Goal: Transaction & Acquisition: Obtain resource

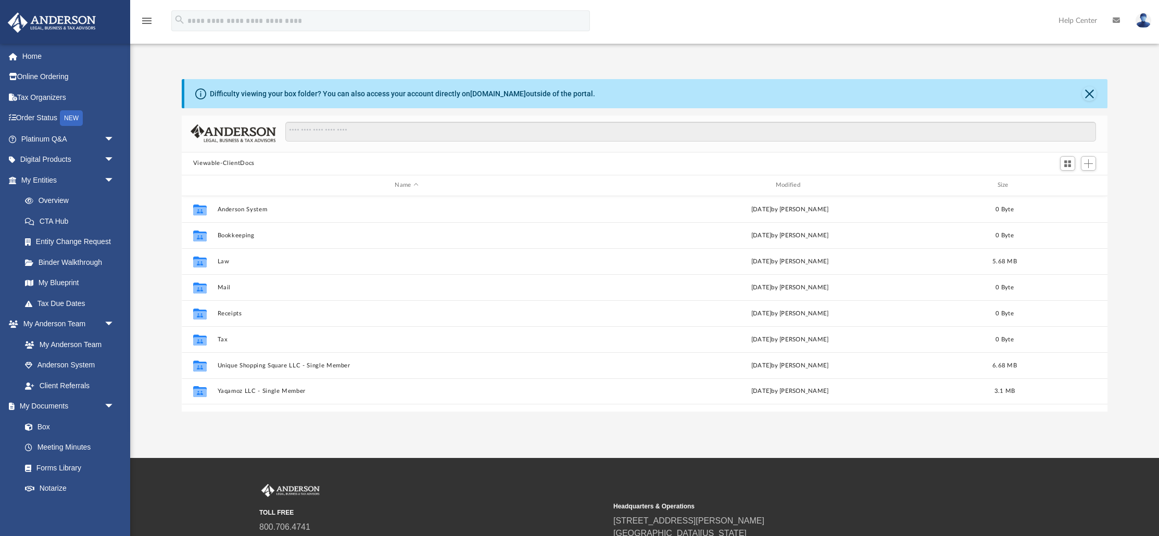
scroll to position [236, 926]
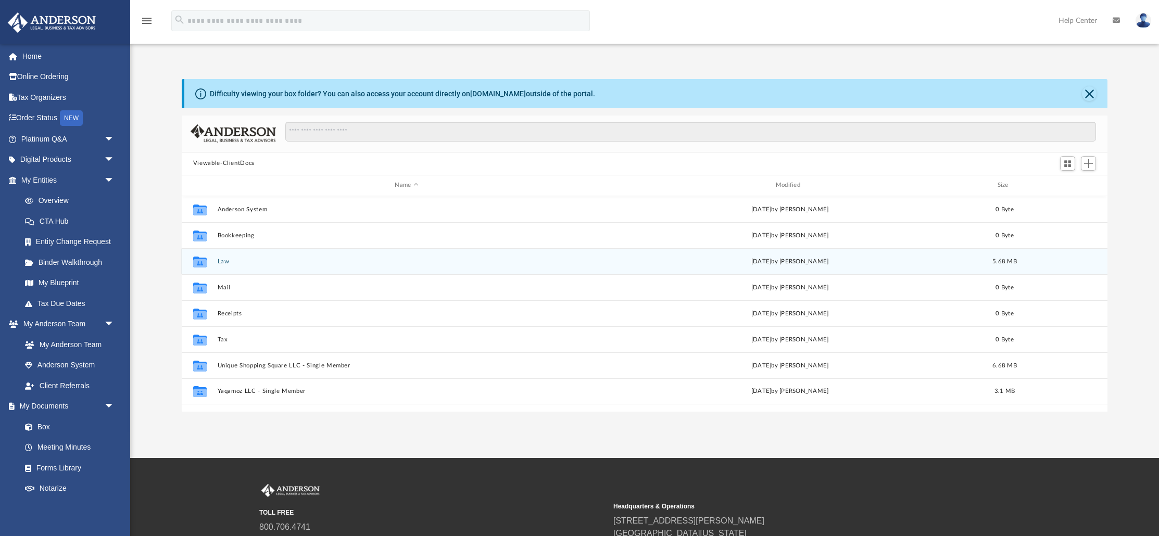
click at [219, 259] on button "Law" at bounding box center [406, 261] width 378 height 7
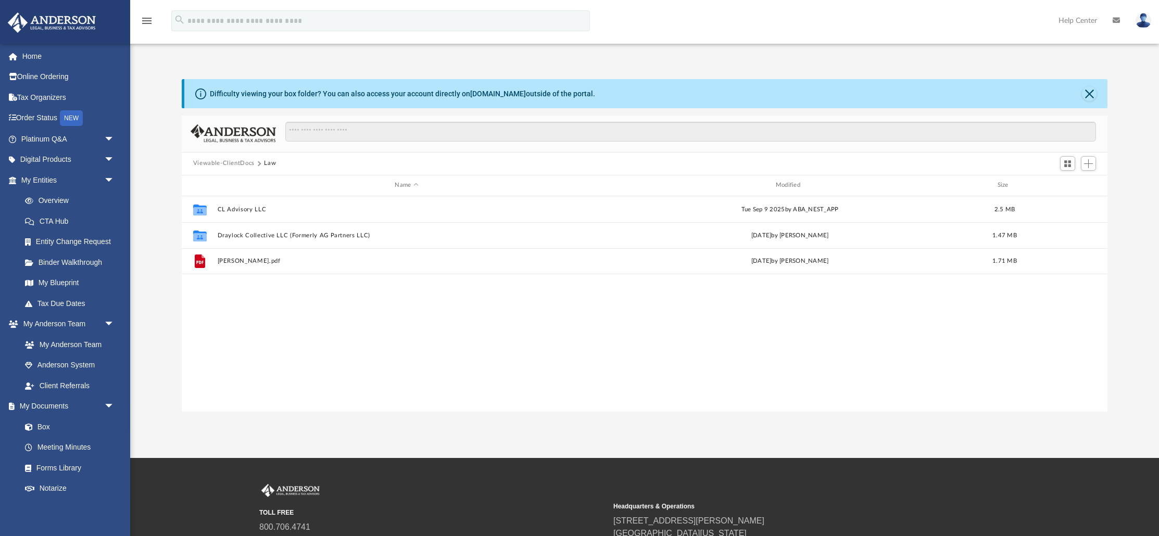
click at [326, 319] on div "Collaborated Folder CL Advisory LLC [DATE] by ABA_NEST_APP 2.5 MB Collaborated …" at bounding box center [645, 304] width 926 height 216
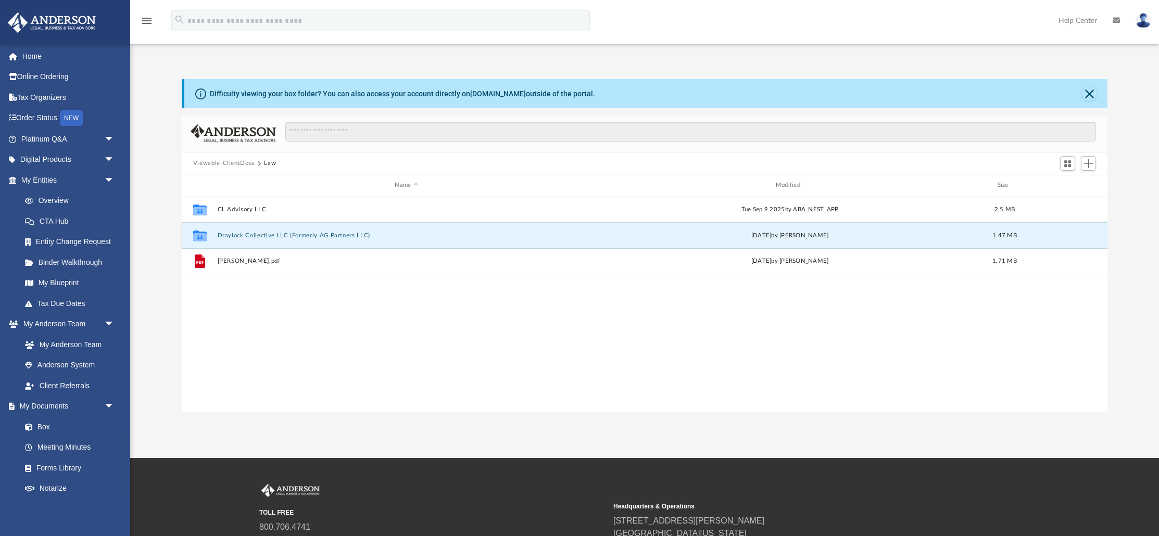
click at [279, 235] on button "Draylock Collective LLC (Formerly AG Partners LLC)" at bounding box center [406, 235] width 378 height 7
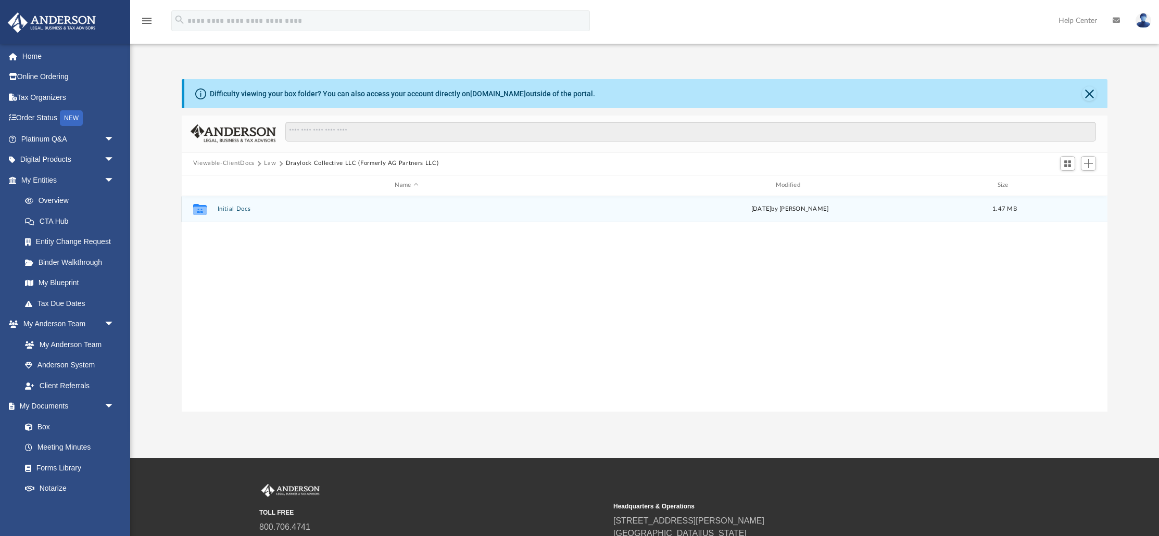
click at [244, 212] on div "Collaborated Folder Initial Docs [DATE] by [PERSON_NAME] 1.47 MB" at bounding box center [645, 209] width 926 height 26
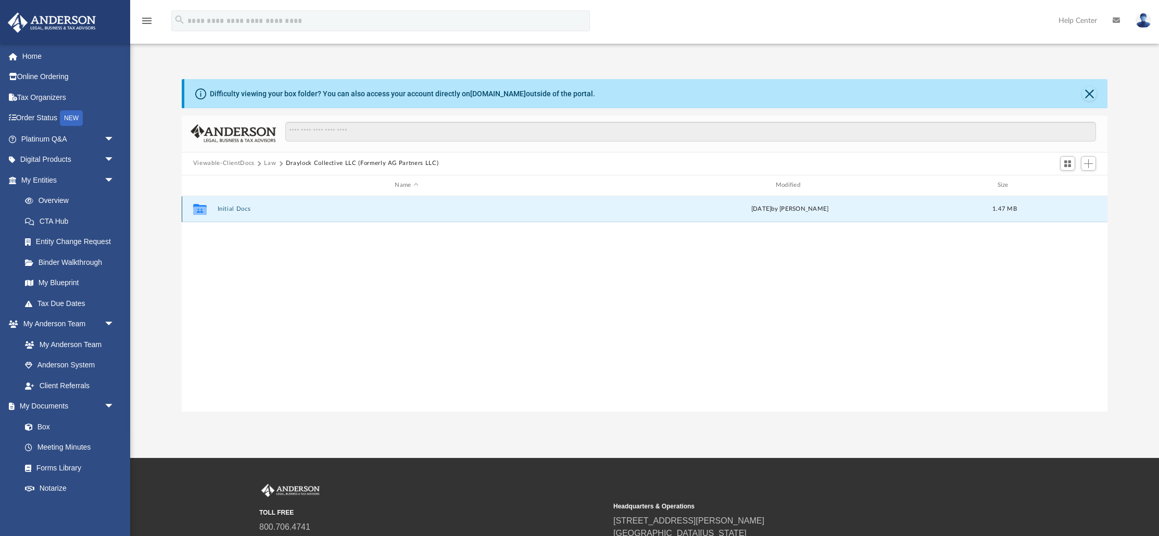
click at [240, 211] on button "Initial Docs" at bounding box center [406, 209] width 378 height 7
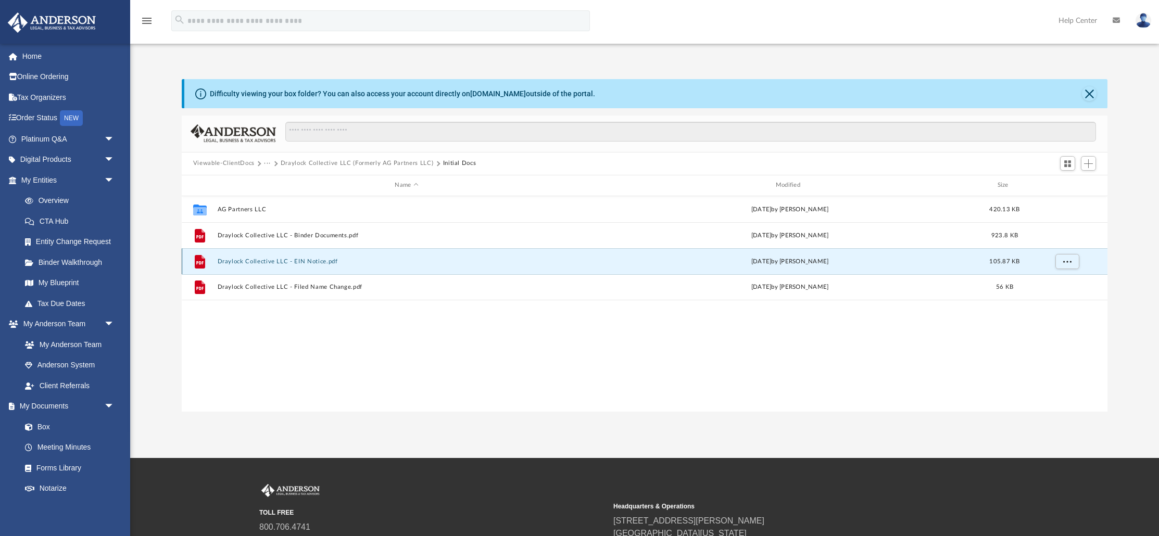
click at [247, 260] on button "Draylock Collective LLC - EIN Notice.pdf" at bounding box center [406, 261] width 378 height 7
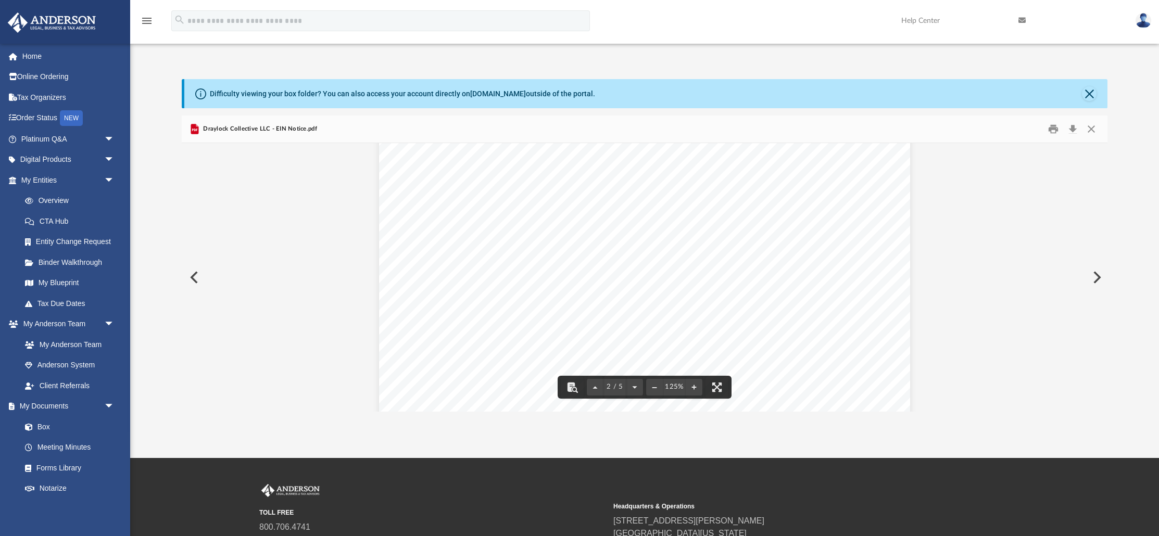
scroll to position [924, 0]
click at [1051, 131] on button "Print" at bounding box center [1053, 129] width 21 height 16
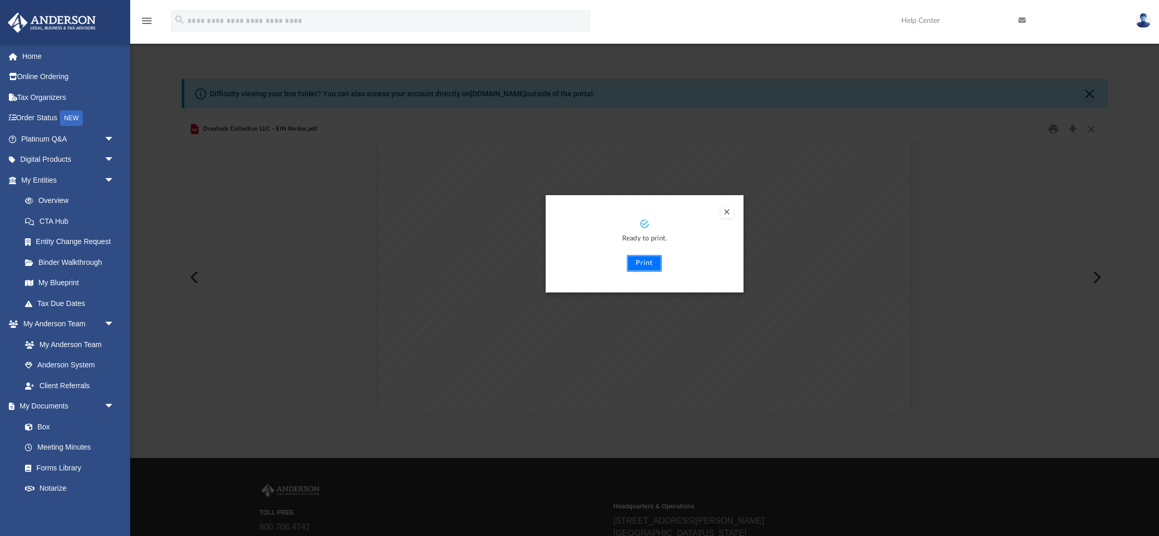
click at [648, 264] on button "Print" at bounding box center [644, 263] width 35 height 17
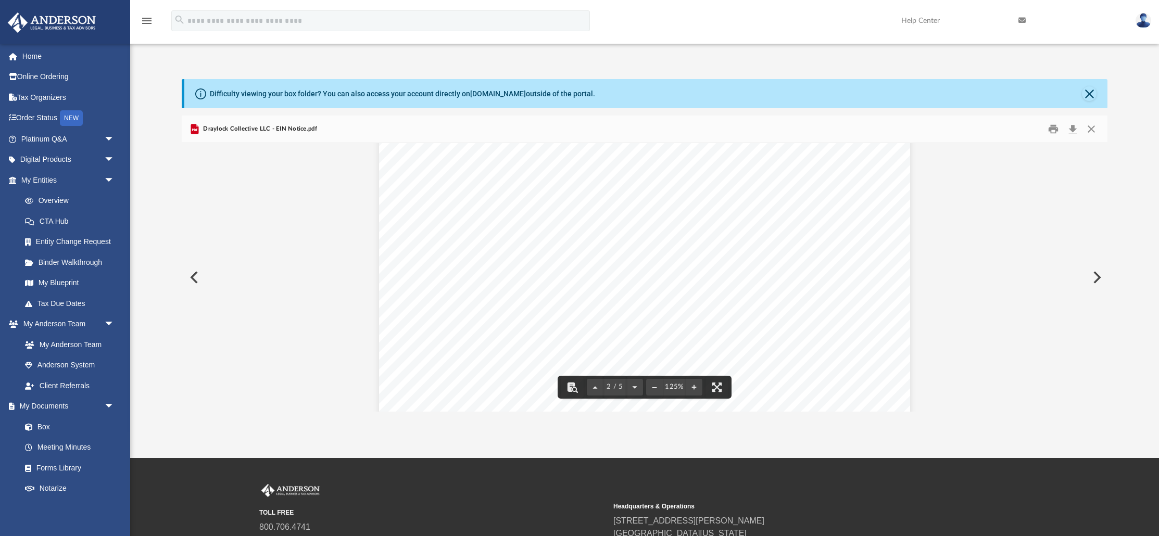
scroll to position [921, 0]
click at [1095, 93] on div "Difficulty viewing your box folder? You can also access your account directly o…" at bounding box center [645, 93] width 923 height 29
click at [1091, 92] on button "Close" at bounding box center [1089, 93] width 15 height 15
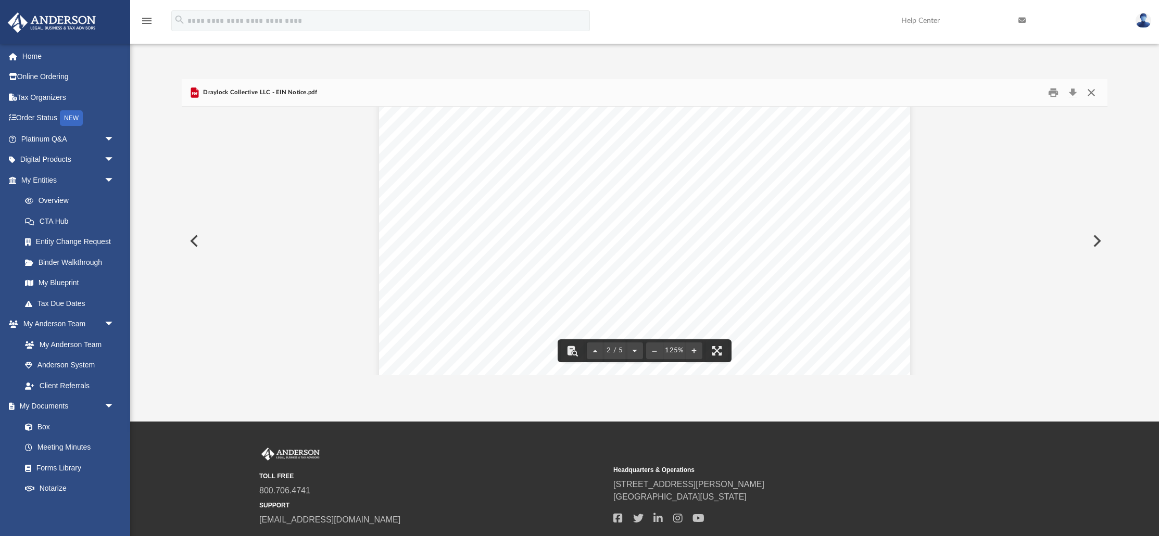
click at [1093, 90] on button "Close" at bounding box center [1091, 92] width 19 height 16
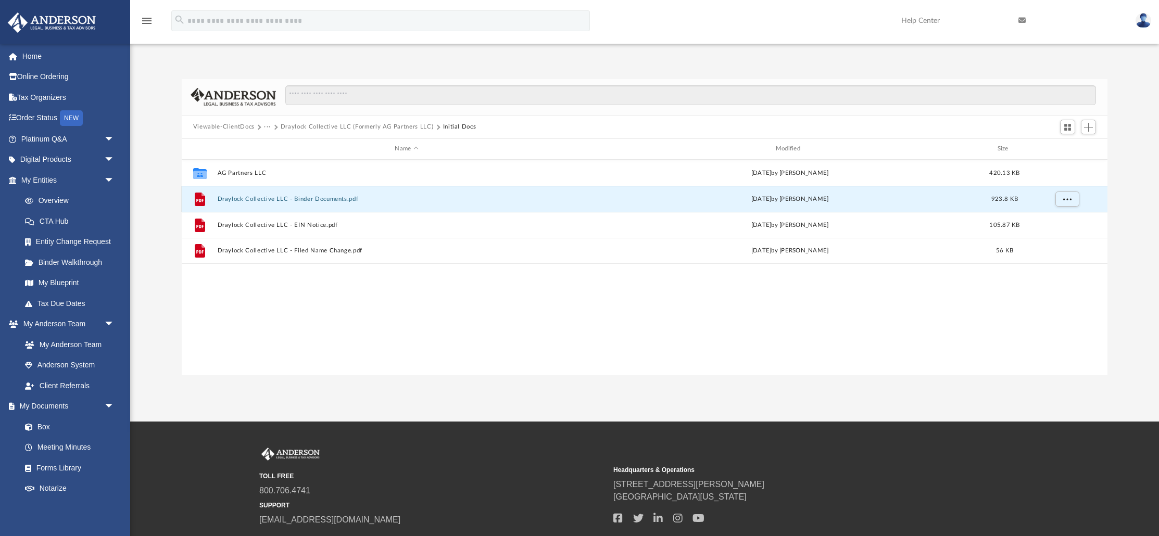
click at [345, 201] on button "Draylock Collective LLC - Binder Documents.pdf" at bounding box center [406, 198] width 378 height 7
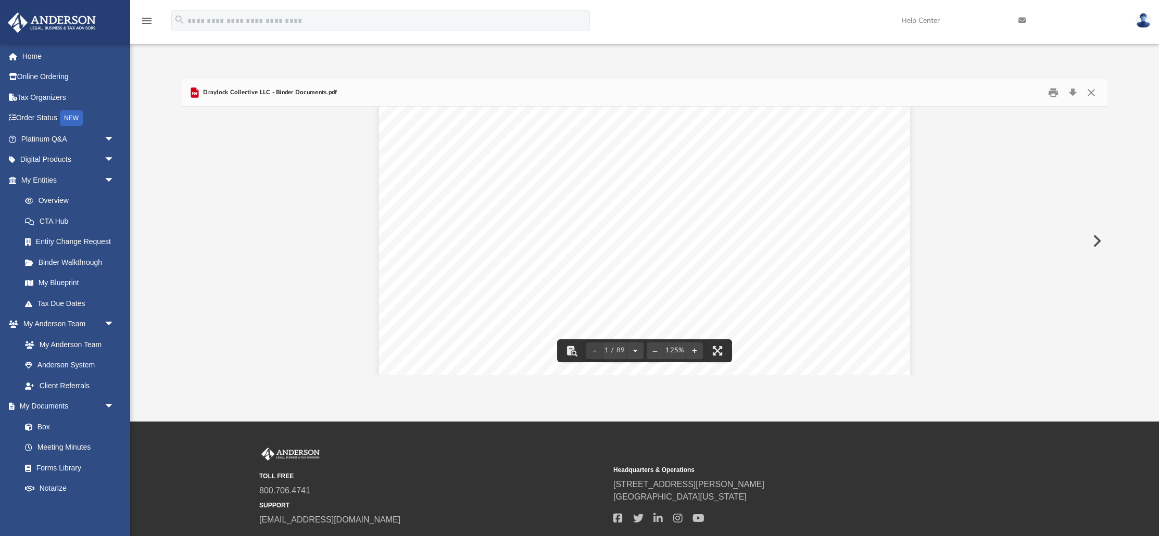
scroll to position [166, 0]
click at [1074, 90] on button "Download" at bounding box center [1072, 92] width 19 height 16
click at [1055, 93] on button "Print" at bounding box center [1053, 92] width 21 height 16
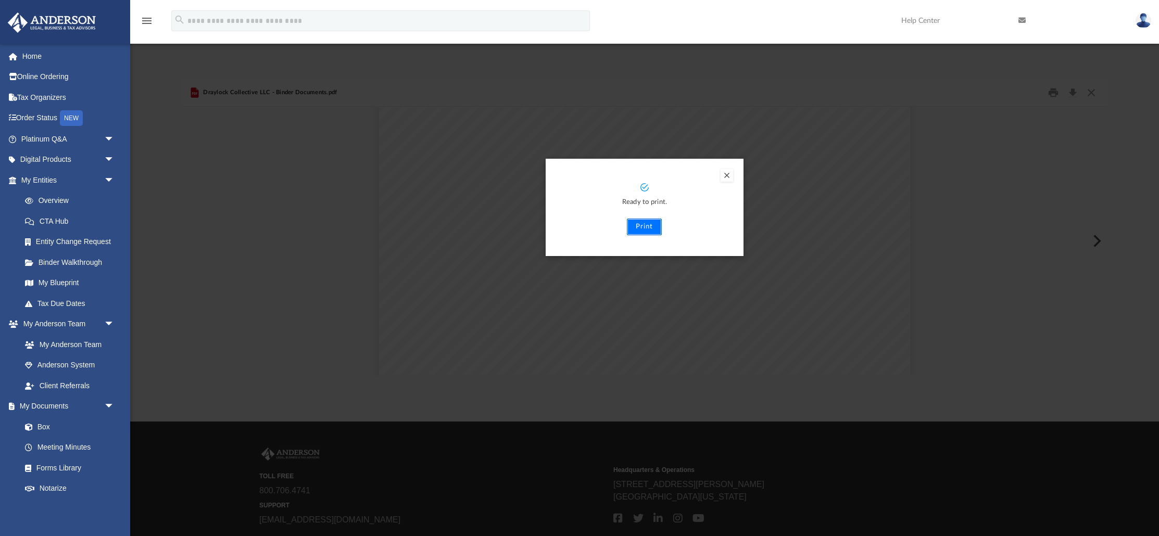
click at [646, 225] on button "Print" at bounding box center [644, 227] width 35 height 17
